Goal: Book appointment/travel/reservation

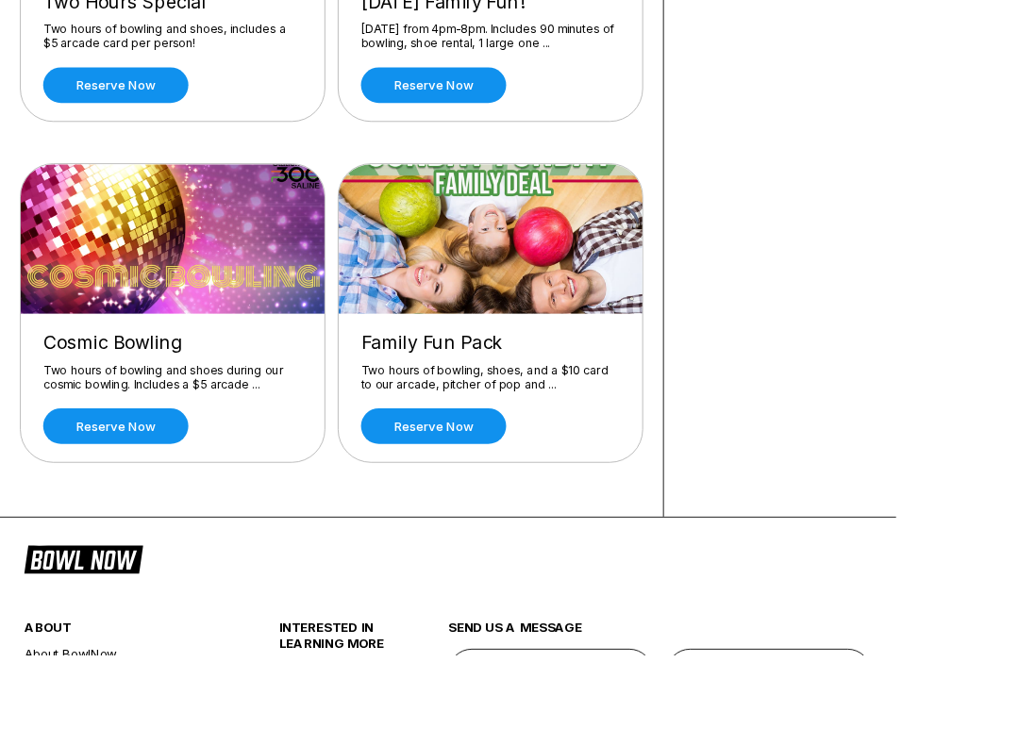
scroll to position [393, 0]
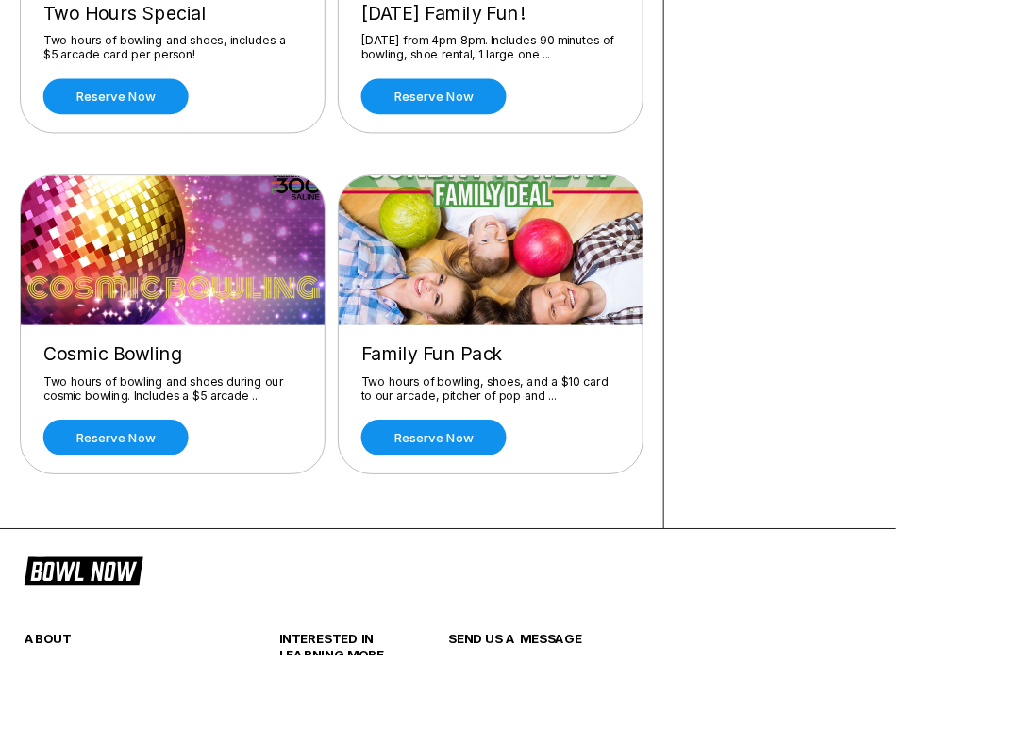
click at [567, 322] on img at bounding box center [558, 285] width 347 height 170
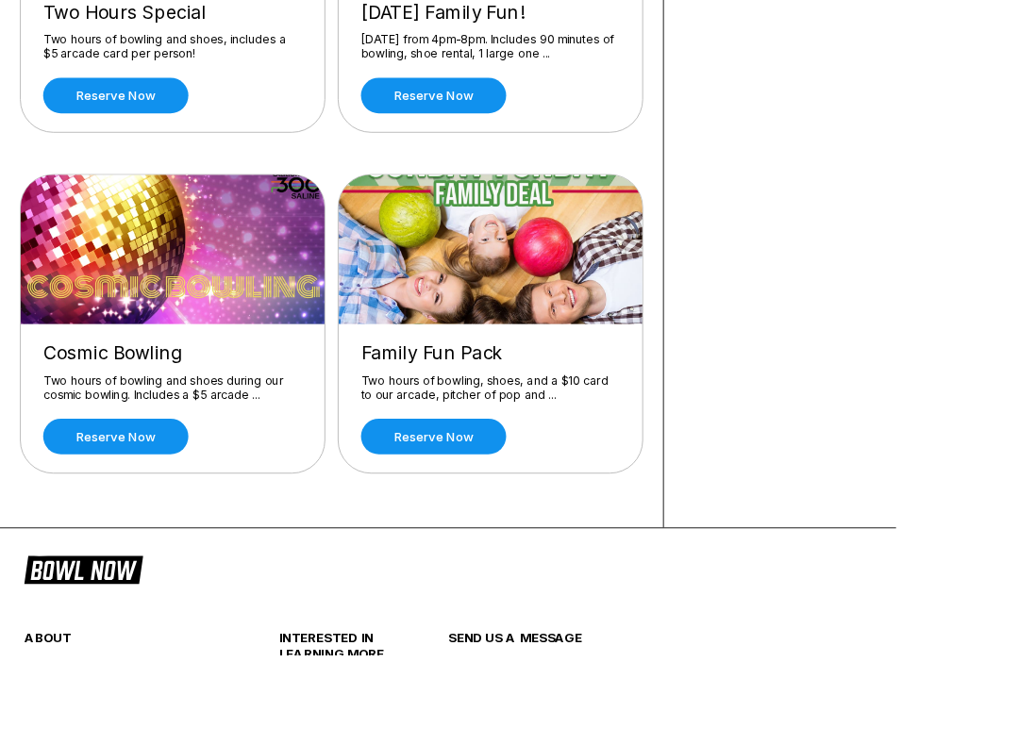
click at [485, 490] on link "Reserve now" at bounding box center [492, 496] width 165 height 41
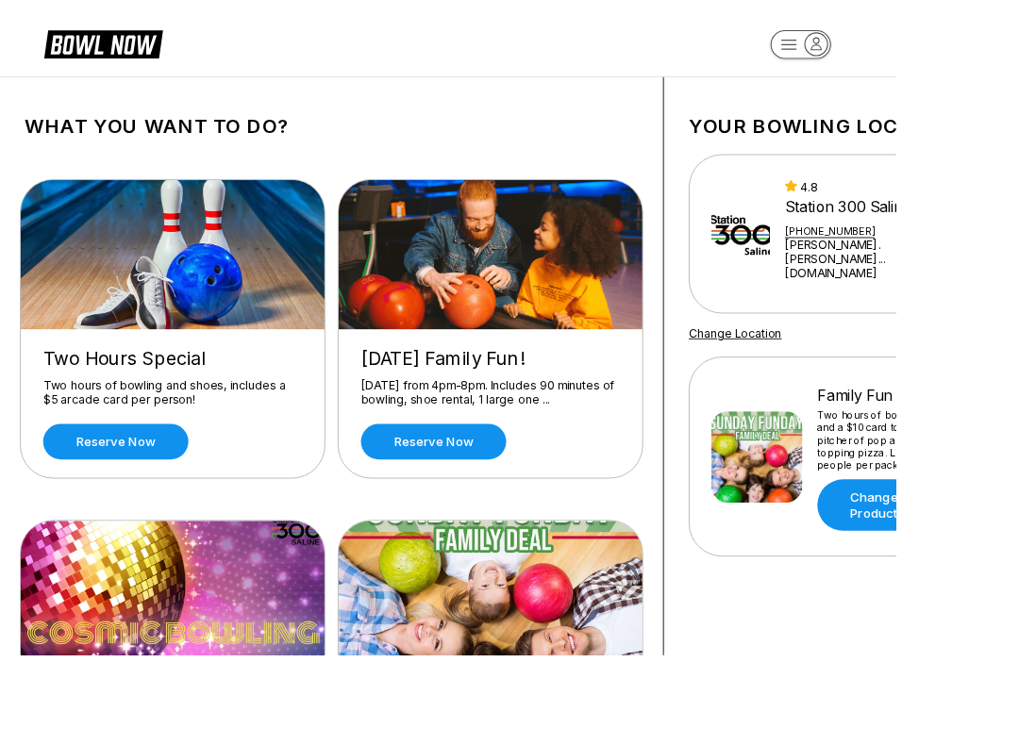
click at [141, 486] on link "Reserve now" at bounding box center [131, 502] width 165 height 41
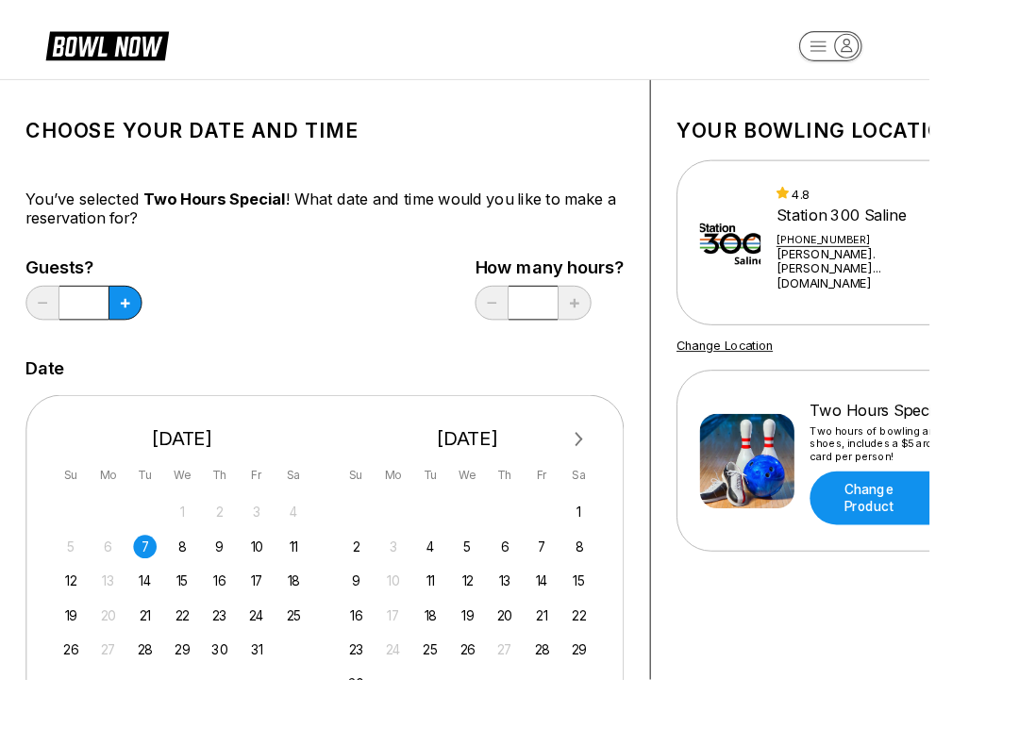
click at [149, 333] on button at bounding box center [137, 332] width 37 height 38
click at [148, 333] on button at bounding box center [137, 332] width 37 height 38
click at [144, 330] on button at bounding box center [137, 332] width 37 height 38
type input "*"
